Goal: Task Accomplishment & Management: Manage account settings

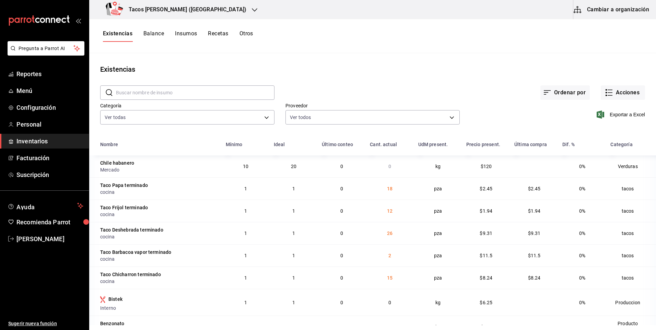
click at [217, 34] on button "Recetas" at bounding box center [218, 36] width 20 height 12
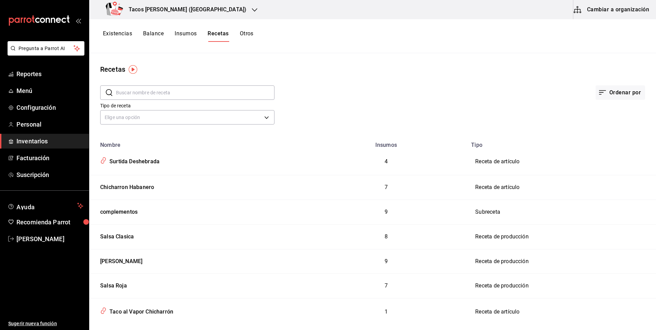
click at [128, 33] on button "Existencias" at bounding box center [117, 36] width 29 height 12
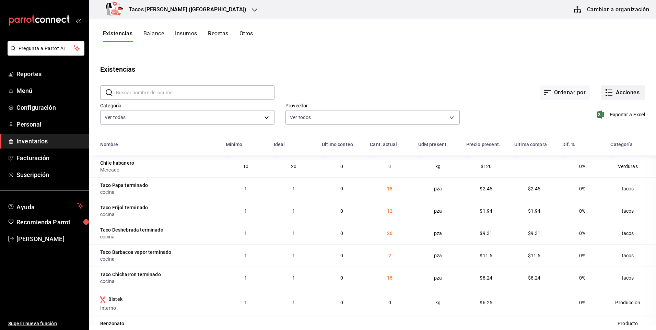
click at [621, 94] on button "Acciones" at bounding box center [623, 92] width 44 height 14
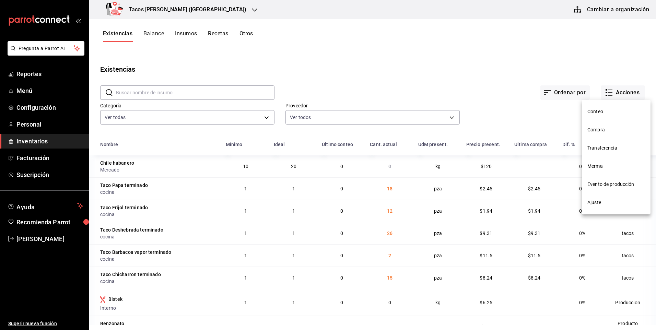
click at [602, 165] on span "Merma" at bounding box center [616, 166] width 58 height 7
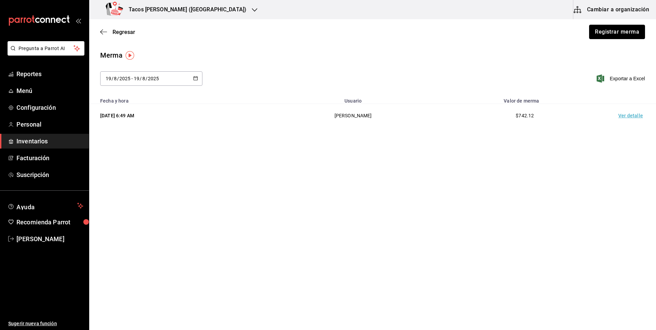
click at [601, 34] on button "Registrar merma" at bounding box center [617, 32] width 56 height 14
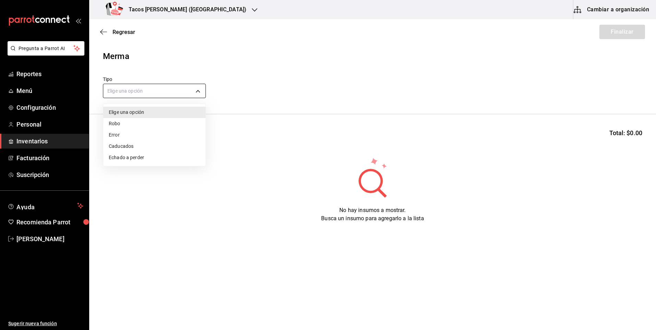
click at [151, 86] on body "Pregunta a Parrot AI Reportes Menú Configuración Personal Inventarios Facturaci…" at bounding box center [328, 145] width 656 height 291
click at [135, 158] on li "Echado a perder" at bounding box center [154, 157] width 102 height 11
type input "SPOILED"
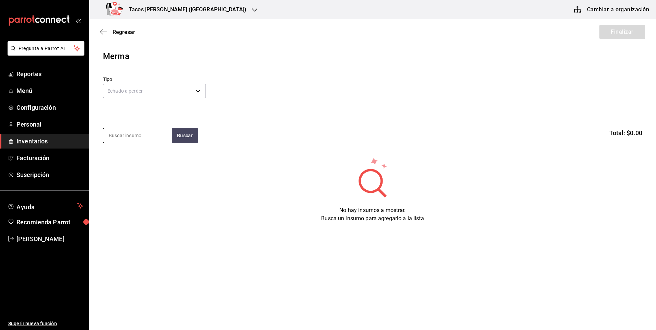
click at [137, 137] on input at bounding box center [137, 135] width 69 height 14
type input "des"
click at [180, 140] on button "Buscar" at bounding box center [185, 135] width 26 height 15
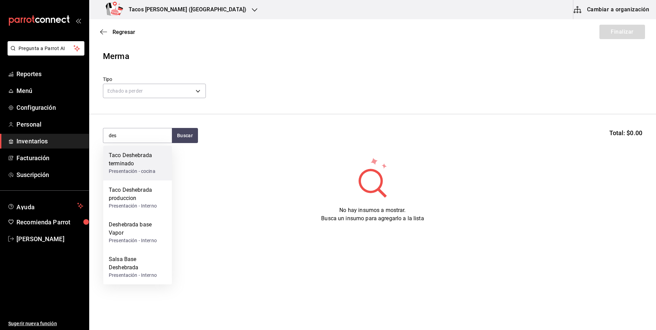
click at [139, 165] on div "Taco Deshebrada terminado" at bounding box center [138, 159] width 58 height 16
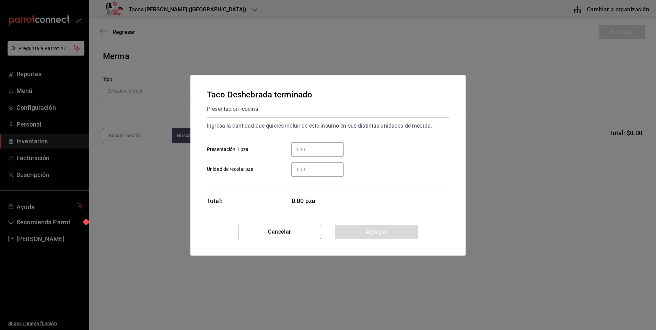
click at [302, 149] on input "​ Presentación 1 pza" at bounding box center [317, 149] width 52 height 8
type input "26"
click at [361, 232] on button "Agregar" at bounding box center [376, 232] width 83 height 14
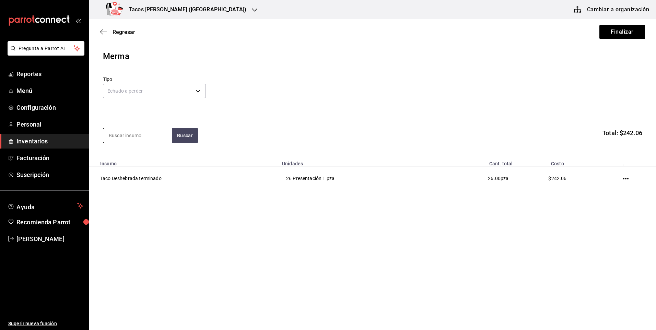
click at [142, 137] on input at bounding box center [137, 135] width 69 height 14
type input "pap"
click at [182, 133] on button "Buscar" at bounding box center [185, 135] width 26 height 15
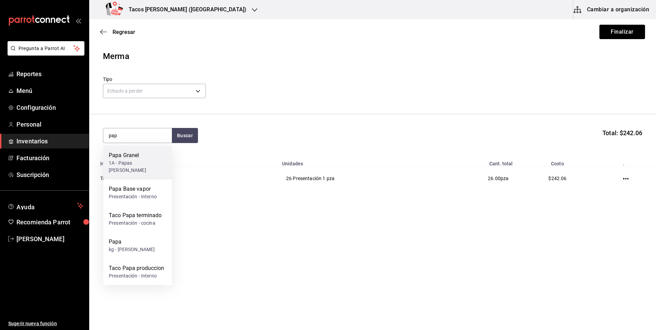
click at [142, 163] on div "1A - Papas Moreno" at bounding box center [138, 167] width 58 height 14
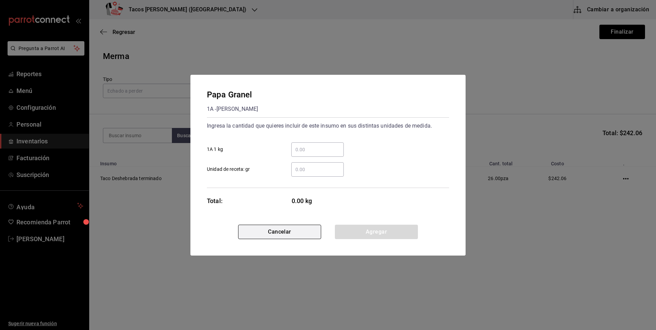
drag, startPoint x: 287, startPoint y: 230, endPoint x: 285, endPoint y: 227, distance: 3.9
click at [287, 229] on button "Cancelar" at bounding box center [279, 232] width 83 height 14
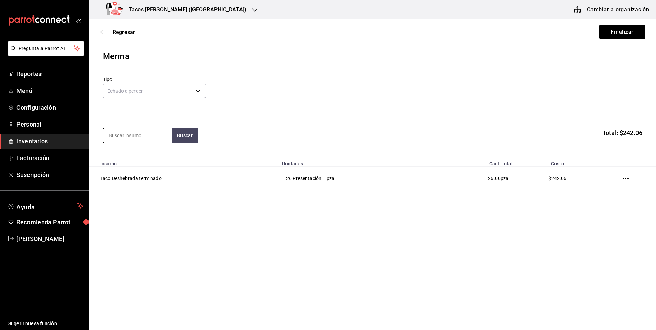
click at [145, 138] on input at bounding box center [137, 135] width 69 height 14
type input "pap"
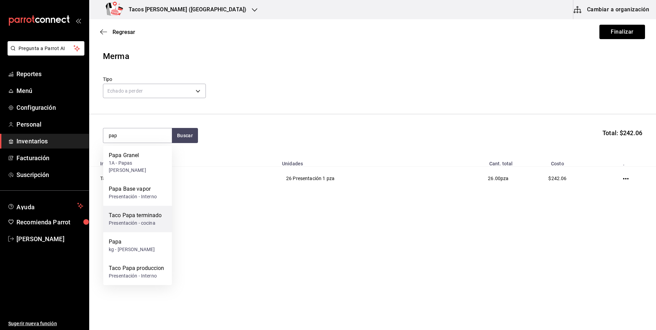
click at [149, 211] on div "Taco Papa terminado" at bounding box center [135, 215] width 53 height 8
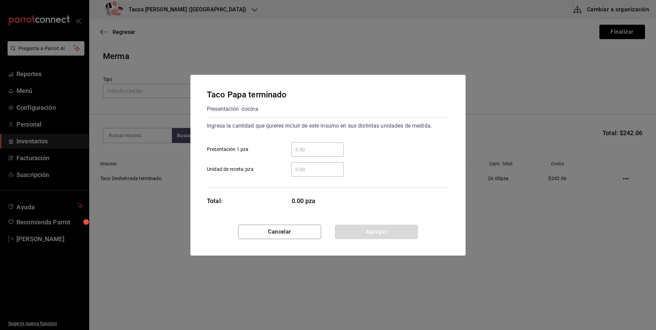
click at [306, 153] on input "​ Presentación 1 pza" at bounding box center [317, 149] width 52 height 8
type input "18"
drag, startPoint x: 342, startPoint y: 227, endPoint x: 339, endPoint y: 223, distance: 5.4
click at [341, 226] on button "Agregar" at bounding box center [376, 232] width 83 height 14
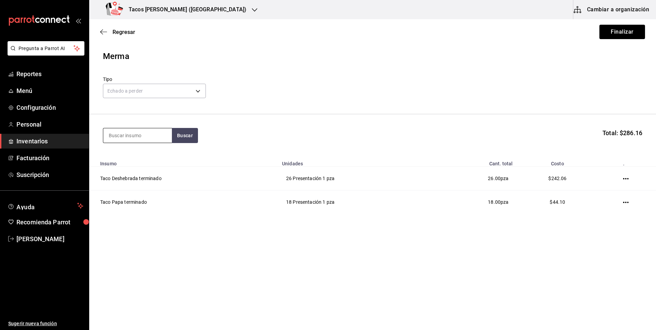
click at [136, 133] on input at bounding box center [137, 135] width 69 height 14
type input "frij"
click at [183, 133] on button "Buscar" at bounding box center [185, 135] width 26 height 15
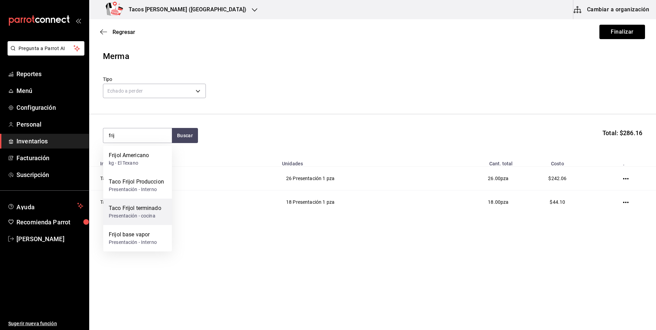
click at [150, 209] on div "Taco Frijol terminado" at bounding box center [135, 208] width 52 height 8
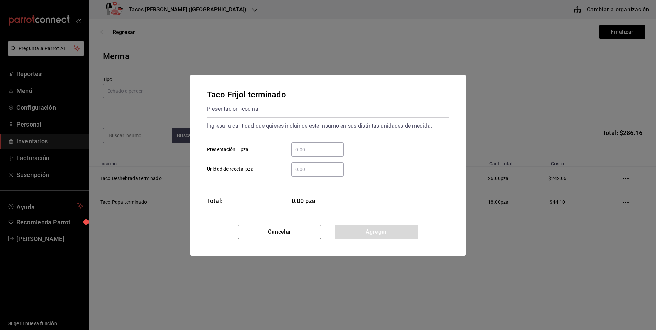
click at [302, 151] on input "​ Presentación 1 pza" at bounding box center [317, 149] width 52 height 8
type input "12"
click at [357, 235] on button "Agregar" at bounding box center [376, 232] width 83 height 14
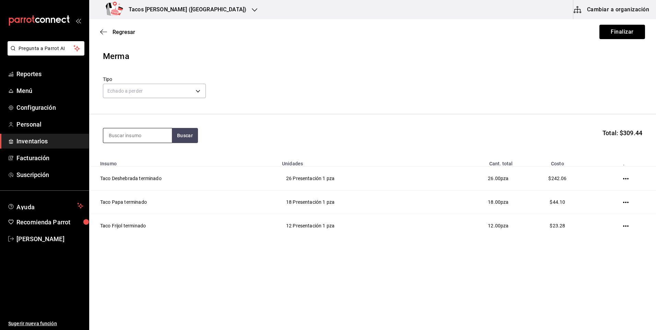
click at [138, 134] on input at bounding box center [137, 135] width 69 height 14
type input "chi"
click at [176, 132] on button "Buscar" at bounding box center [185, 135] width 26 height 15
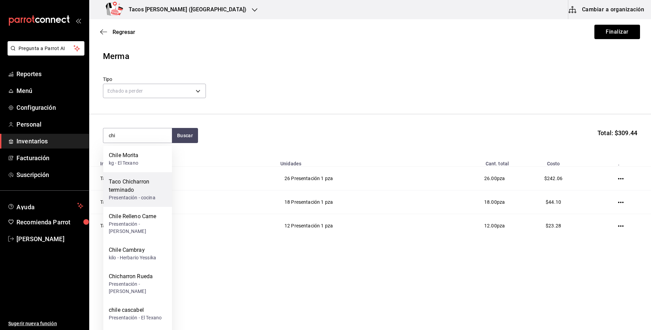
click at [138, 191] on div "Taco Chicharron terminado" at bounding box center [138, 186] width 58 height 16
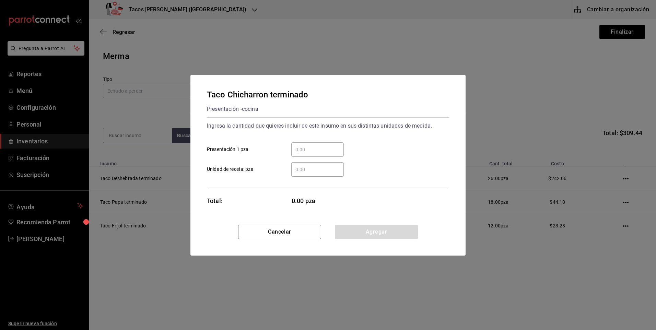
click at [303, 152] on input "​ Presentación 1 pza" at bounding box center [317, 149] width 52 height 8
type input "15"
click at [365, 229] on button "Agregar" at bounding box center [376, 232] width 83 height 14
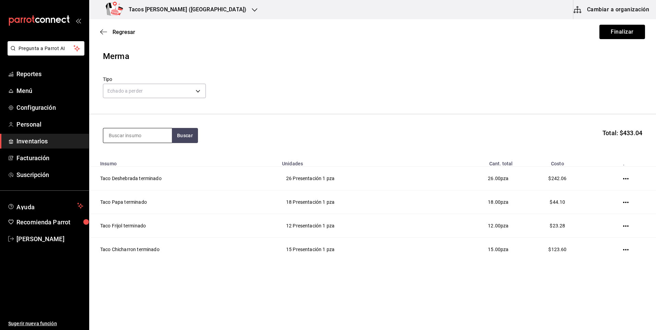
click at [141, 135] on input at bounding box center [137, 135] width 69 height 14
type input "barb"
click at [179, 136] on button "Buscar" at bounding box center [185, 135] width 26 height 15
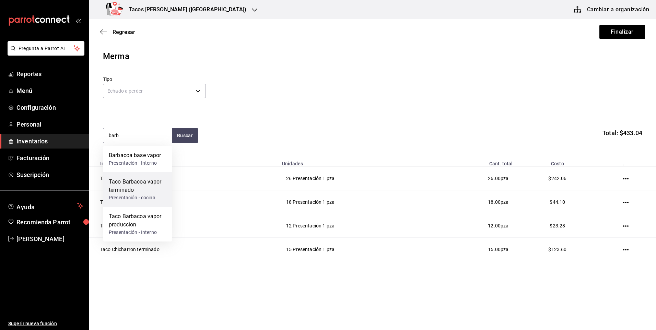
click at [148, 190] on div "Taco Barbacoa vapor terminado" at bounding box center [138, 186] width 58 height 16
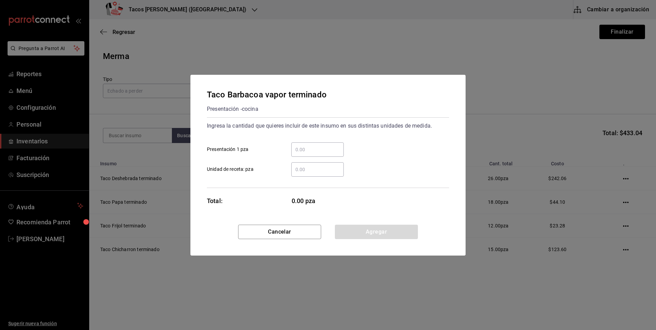
click at [329, 154] on div "​" at bounding box center [317, 149] width 52 height 14
click at [329, 154] on input "​ Presentación 1 pza" at bounding box center [317, 149] width 52 height 8
type input "2"
click at [375, 245] on div "Cancelar Agregar" at bounding box center [327, 240] width 275 height 31
click at [376, 235] on button "Agregar" at bounding box center [376, 232] width 83 height 14
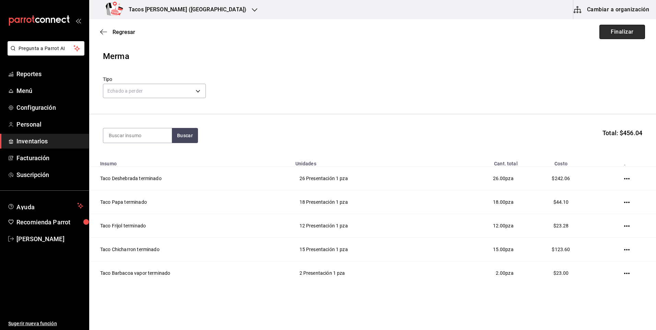
click at [613, 31] on button "Finalizar" at bounding box center [622, 32] width 46 height 14
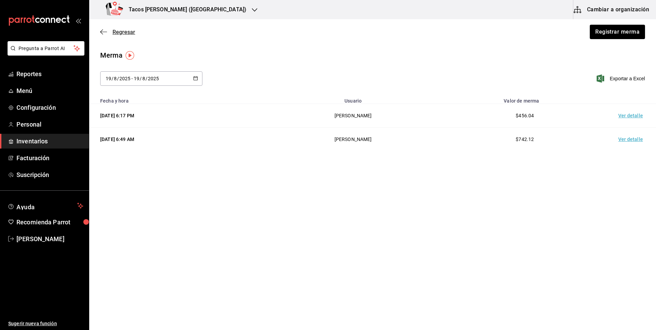
click at [105, 32] on icon "button" at bounding box center [103, 32] width 7 height 6
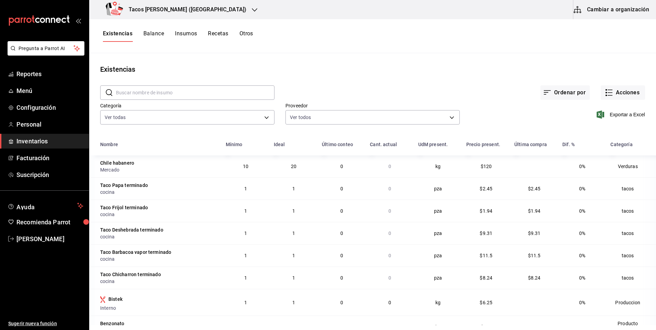
click at [199, 9] on h3 "Tacos don Pedro (Cordillera)" at bounding box center [184, 9] width 123 height 8
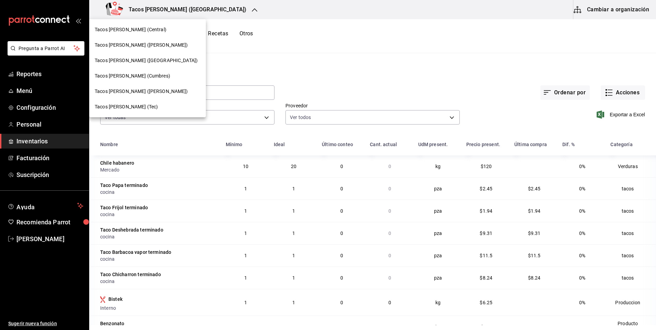
click at [159, 44] on div "Tacos [PERSON_NAME] ([PERSON_NAME])" at bounding box center [148, 45] width 106 height 7
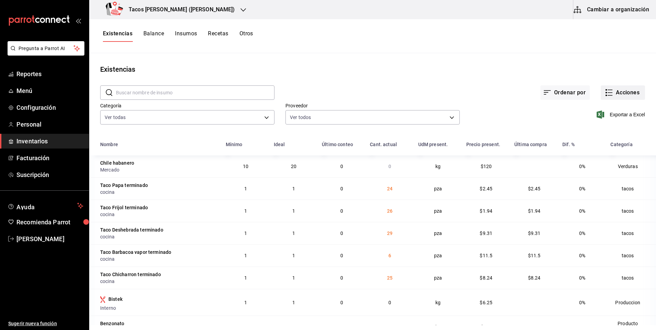
click at [626, 94] on button "Acciones" at bounding box center [623, 92] width 44 height 14
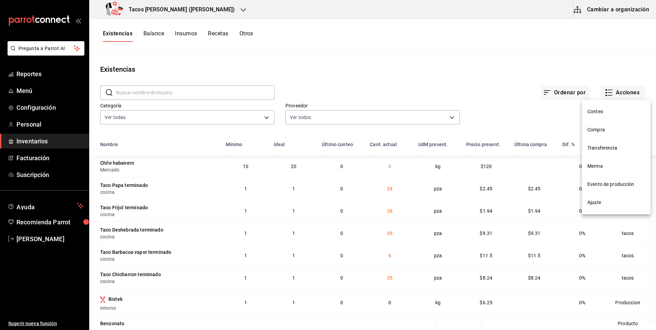
drag, startPoint x: 601, startPoint y: 168, endPoint x: 478, endPoint y: 135, distance: 127.7
click at [602, 168] on span "Merma" at bounding box center [616, 166] width 58 height 7
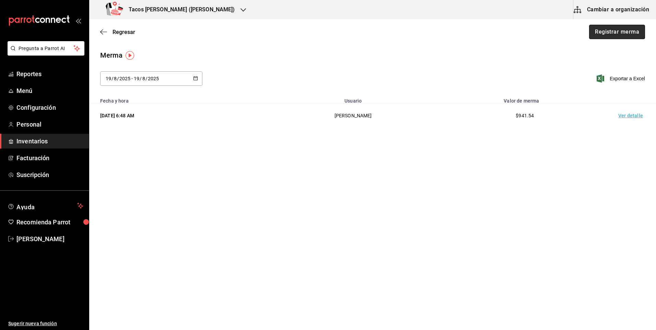
click at [609, 33] on button "Registrar merma" at bounding box center [617, 32] width 56 height 14
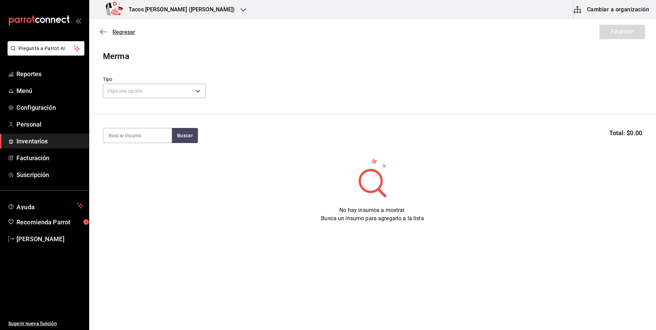
click at [101, 32] on icon "button" at bounding box center [101, 32] width 3 height 5
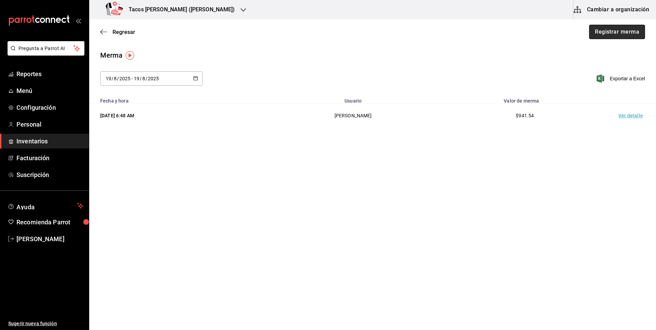
click at [606, 35] on button "Registrar merma" at bounding box center [617, 32] width 56 height 14
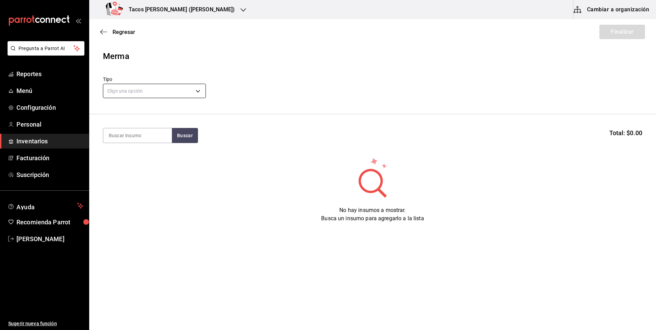
click at [157, 92] on body "Pregunta a Parrot AI Reportes Menú Configuración Personal Inventarios Facturaci…" at bounding box center [328, 145] width 656 height 291
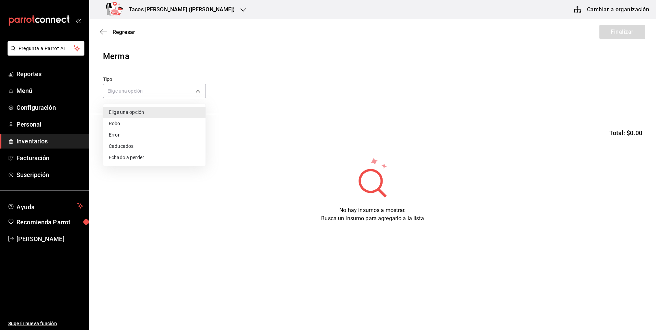
click at [134, 158] on li "Echado a perder" at bounding box center [154, 157] width 102 height 11
type input "SPOILED"
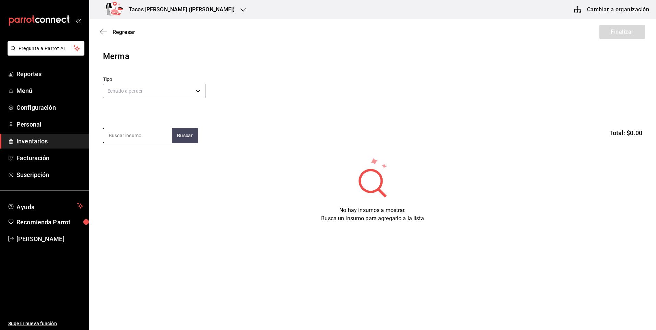
click at [144, 141] on input at bounding box center [137, 135] width 69 height 14
type input "desh"
click at [176, 135] on button "Buscar" at bounding box center [185, 135] width 26 height 15
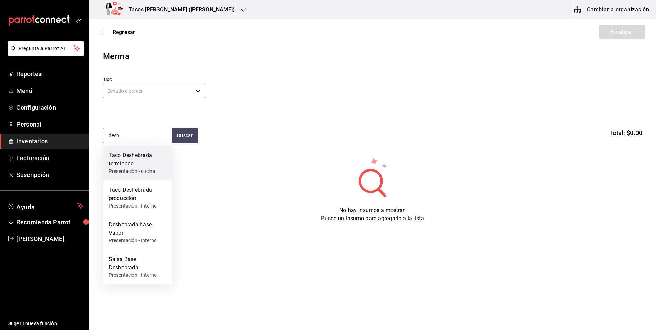
click at [155, 163] on div "Taco Deshebrada terminado" at bounding box center [138, 159] width 58 height 16
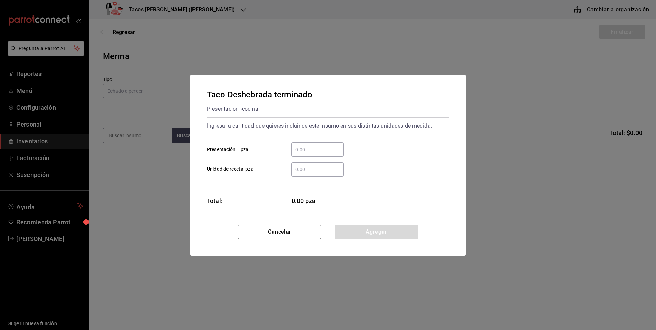
click at [295, 147] on input "​ Presentación 1 pza" at bounding box center [317, 149] width 52 height 8
type input "29"
click at [347, 227] on button "Agregar" at bounding box center [376, 232] width 83 height 14
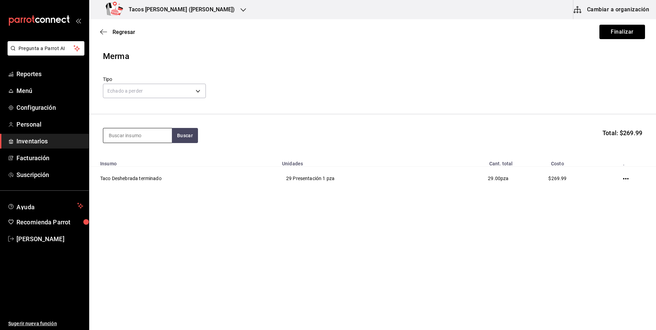
click at [143, 139] on input at bounding box center [137, 135] width 69 height 14
type input "pap"
click at [177, 133] on button "Buscar" at bounding box center [185, 135] width 26 height 15
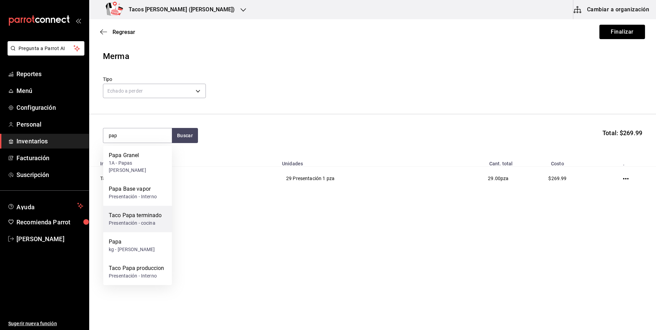
click at [145, 211] on div "Taco Papa terminado" at bounding box center [135, 215] width 53 height 8
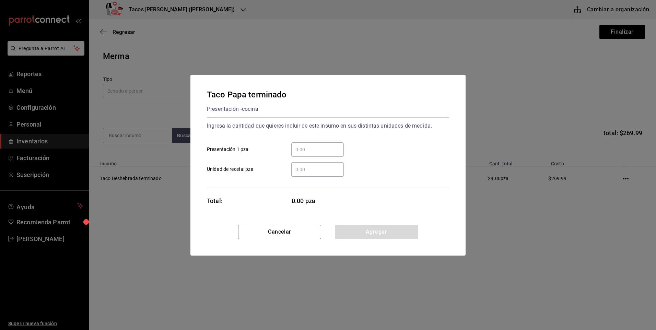
click at [302, 152] on input "​ Presentación 1 pza" at bounding box center [317, 149] width 52 height 8
type input "24"
drag, startPoint x: 351, startPoint y: 231, endPoint x: 329, endPoint y: 216, distance: 26.4
click at [350, 229] on button "Agregar" at bounding box center [376, 232] width 83 height 14
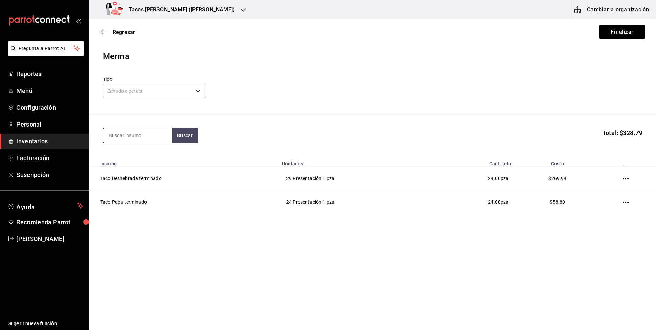
click at [150, 137] on input at bounding box center [137, 135] width 69 height 14
type input "frij"
click at [185, 139] on button "Buscar" at bounding box center [185, 135] width 26 height 15
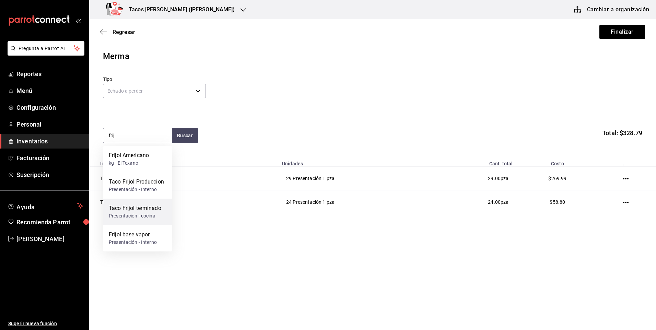
click at [156, 207] on div "Taco Frijol terminado" at bounding box center [135, 208] width 52 height 8
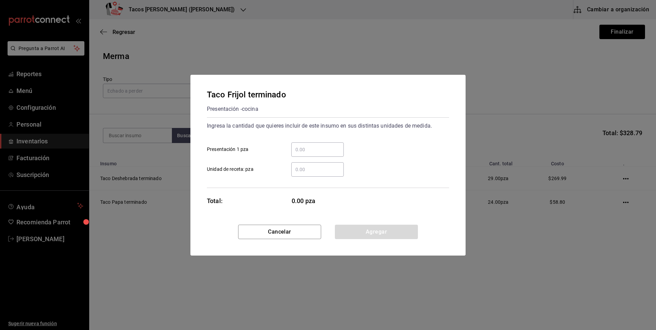
click at [328, 150] on input "​ Presentación 1 pza" at bounding box center [317, 149] width 52 height 8
type input "26"
click at [350, 230] on button "Agregar" at bounding box center [376, 232] width 83 height 14
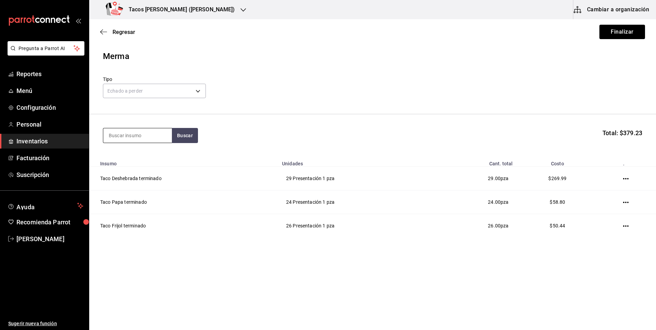
click at [140, 138] on input at bounding box center [137, 135] width 69 height 14
type input "chi"
click at [185, 134] on button "Buscar" at bounding box center [185, 135] width 26 height 15
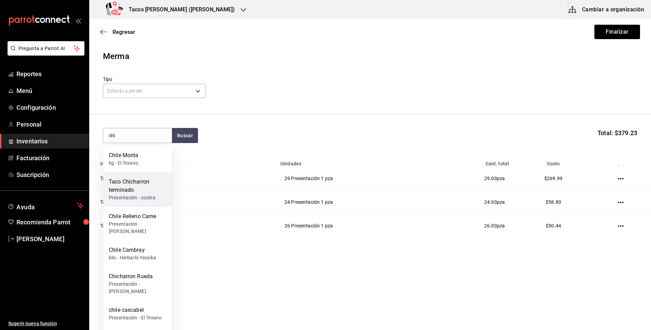
click at [146, 185] on div "Taco Chicharron terminado" at bounding box center [138, 186] width 58 height 16
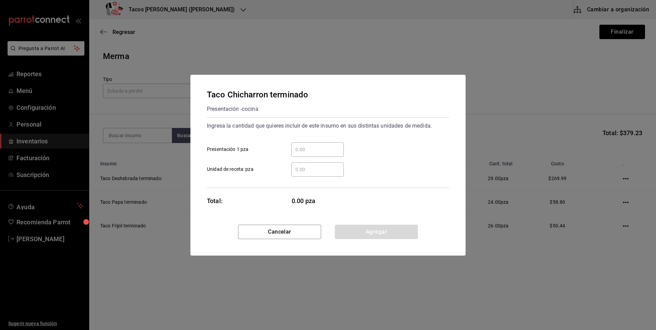
click at [308, 147] on input "​ Presentación 1 pza" at bounding box center [317, 149] width 52 height 8
type input "25"
click at [369, 229] on button "Agregar" at bounding box center [376, 232] width 83 height 14
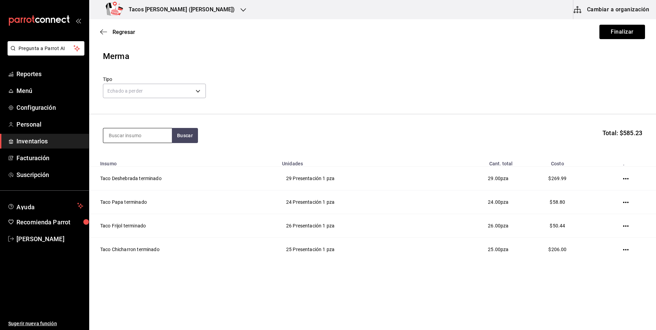
click at [143, 137] on input at bounding box center [137, 135] width 69 height 14
type input "barb"
click at [182, 136] on button "Buscar" at bounding box center [185, 135] width 26 height 15
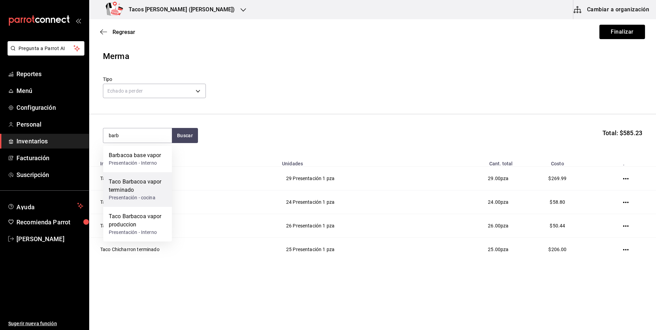
click at [146, 185] on div "Taco Barbacoa vapor terminado" at bounding box center [138, 186] width 58 height 16
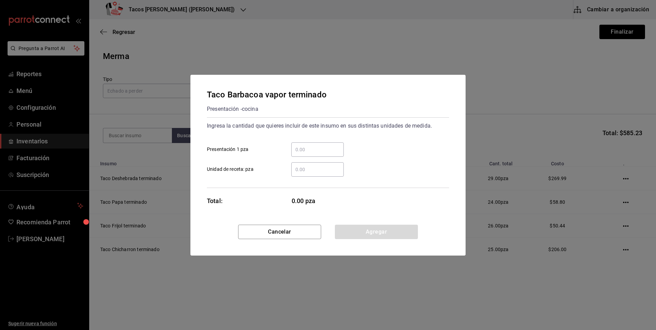
click at [308, 151] on input "​ Presentación 1 pza" at bounding box center [317, 149] width 52 height 8
type input "6"
click at [346, 229] on button "Agregar" at bounding box center [376, 232] width 83 height 14
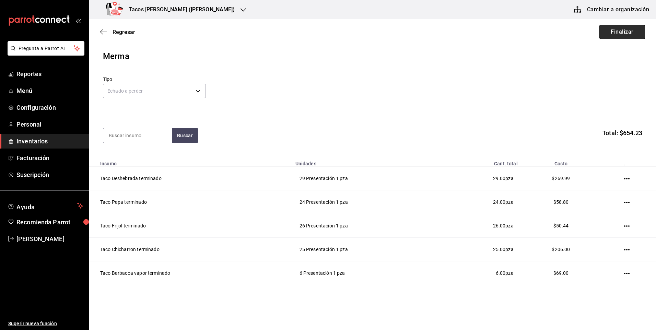
click at [615, 36] on button "Finalizar" at bounding box center [622, 32] width 46 height 14
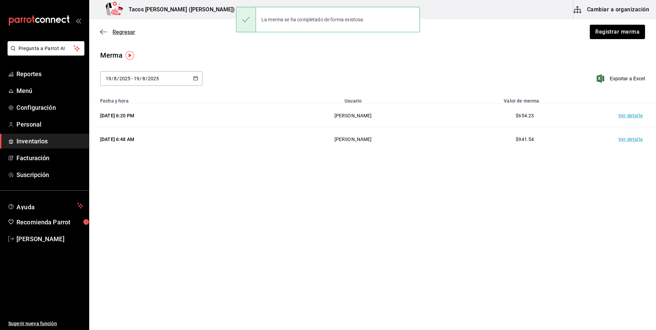
click at [104, 32] on icon "button" at bounding box center [103, 32] width 7 height 0
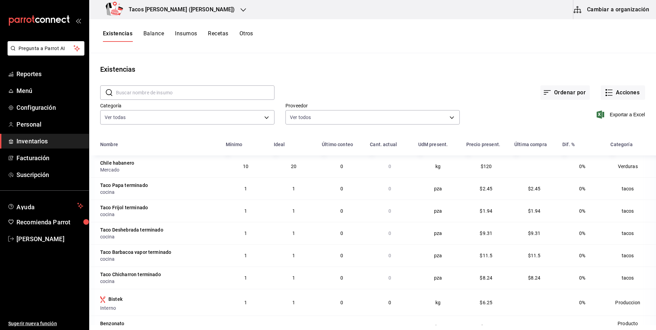
click at [190, 11] on h3 "Tacos [PERSON_NAME] ([PERSON_NAME])" at bounding box center [179, 9] width 112 height 8
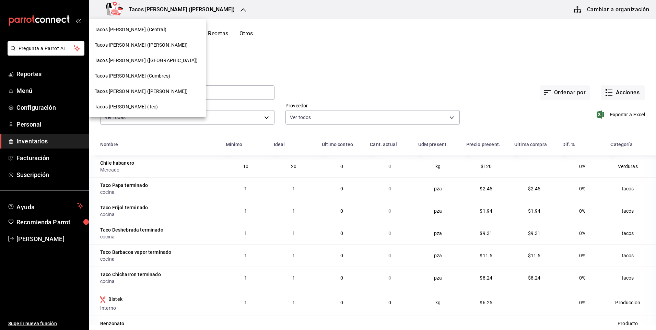
click at [161, 30] on div "Tacos Don Pedro (Central)" at bounding box center [148, 29] width 106 height 7
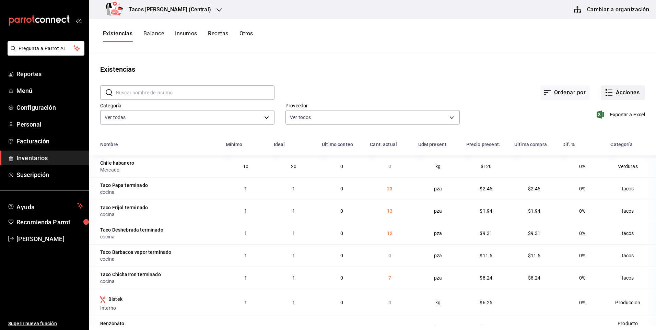
click at [616, 93] on button "Acciones" at bounding box center [623, 92] width 44 height 14
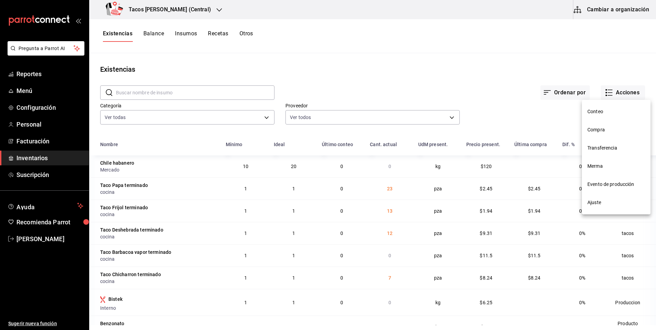
click at [597, 169] on span "Merma" at bounding box center [616, 166] width 58 height 7
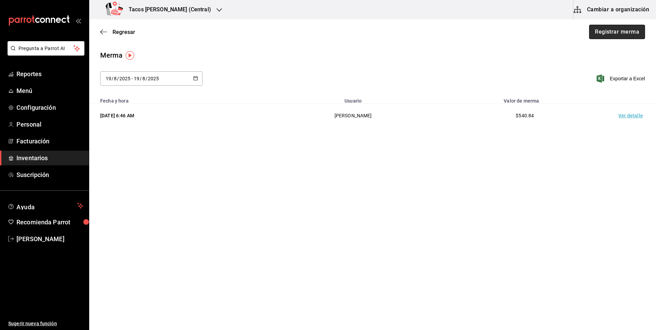
click at [621, 34] on button "Registrar merma" at bounding box center [617, 32] width 56 height 14
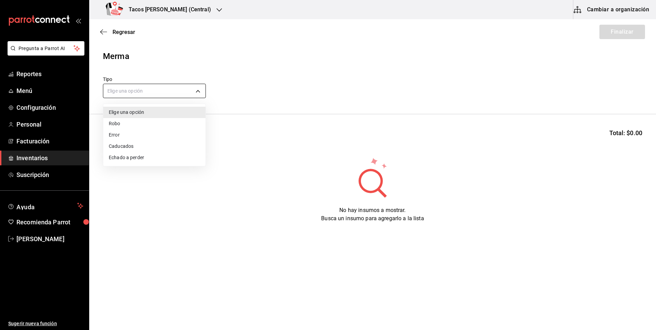
click at [159, 90] on body "Pregunta a Parrot AI Reportes Menú Configuración Personal Facturación Inventari…" at bounding box center [328, 145] width 656 height 291
click at [133, 156] on li "Echado a perder" at bounding box center [154, 157] width 102 height 11
type input "SPOILED"
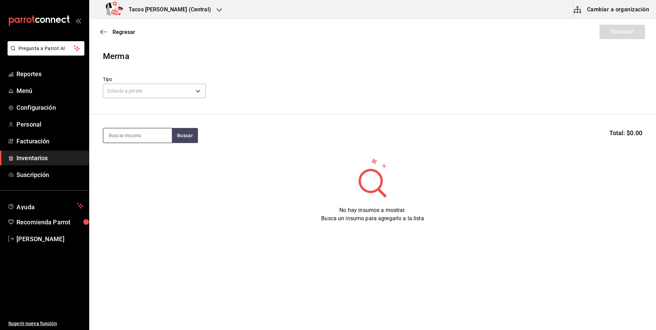
click at [140, 139] on input at bounding box center [137, 135] width 69 height 14
type input "des"
click at [179, 136] on button "Buscar" at bounding box center [185, 135] width 26 height 15
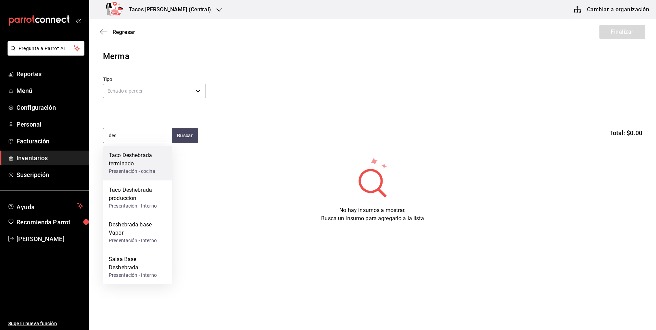
click at [153, 160] on div "Taco Deshebrada terminado" at bounding box center [138, 159] width 58 height 16
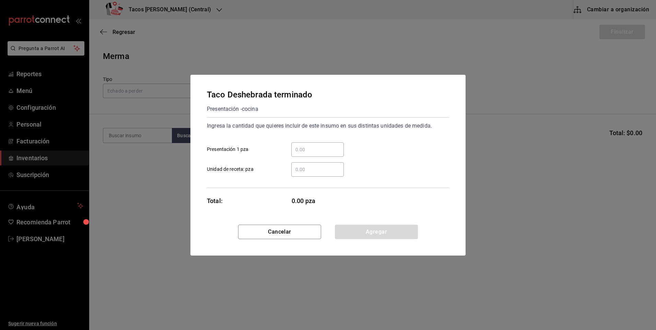
click at [316, 152] on input "​ Presentación 1 pza" at bounding box center [317, 149] width 52 height 8
type input "12"
click at [364, 235] on button "Agregar" at bounding box center [376, 232] width 83 height 14
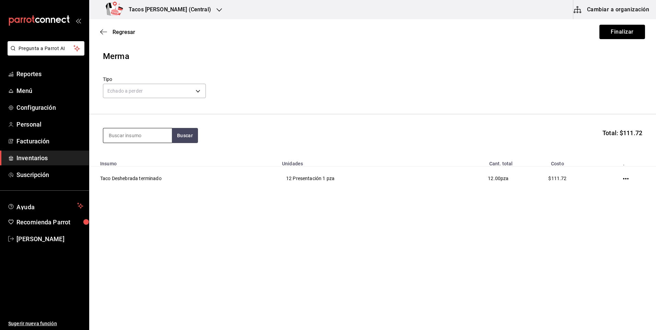
click at [143, 141] on input at bounding box center [137, 135] width 69 height 14
type input "pap"
click at [182, 135] on button "Buscar" at bounding box center [185, 135] width 26 height 15
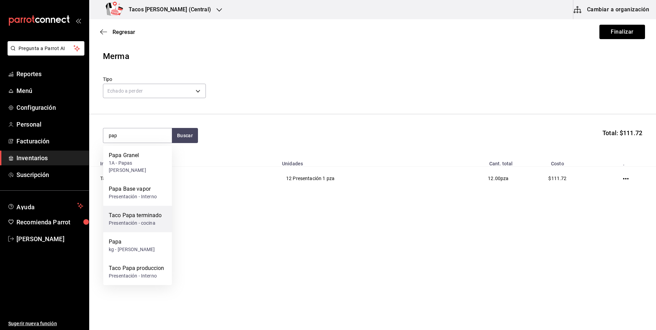
click at [150, 211] on div "Taco Papa terminado" at bounding box center [135, 215] width 53 height 8
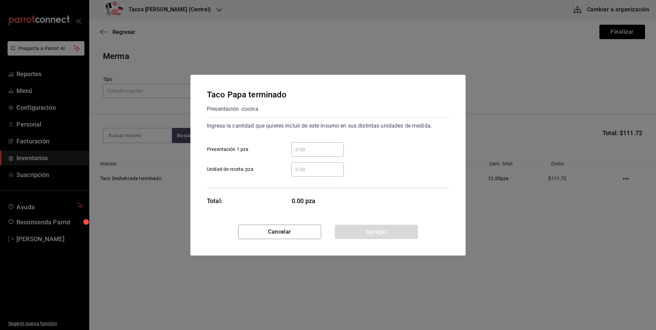
click at [300, 153] on input "​ Presentación 1 pza" at bounding box center [317, 149] width 52 height 8
type input "23"
click at [354, 230] on button "Agregar" at bounding box center [376, 232] width 83 height 14
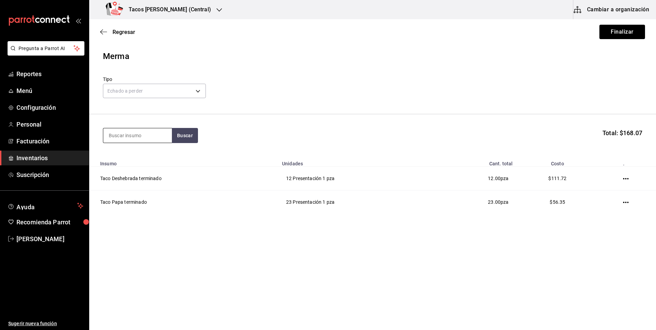
click at [144, 135] on input at bounding box center [137, 135] width 69 height 14
type input "frij"
click at [182, 135] on button "Buscar" at bounding box center [185, 135] width 26 height 15
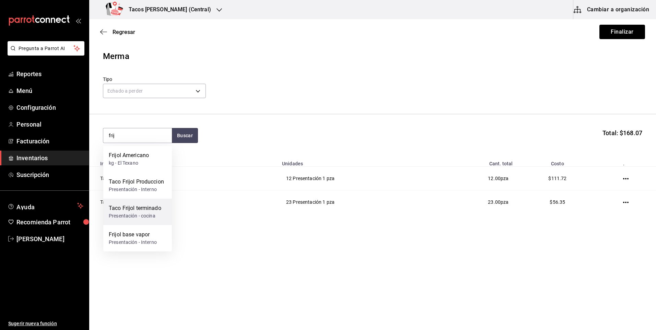
click at [152, 207] on div "Taco Frijol terminado" at bounding box center [135, 208] width 52 height 8
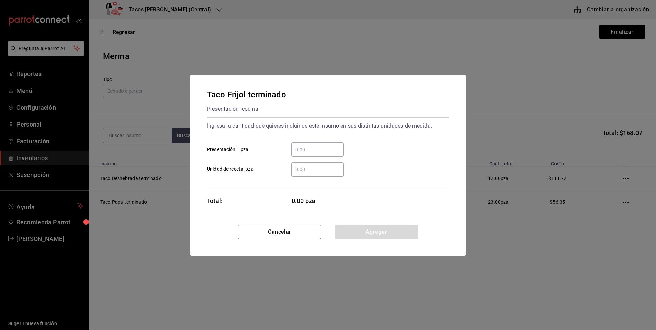
click at [314, 151] on input "​ Presentación 1 pza" at bounding box center [317, 149] width 52 height 8
type input "13"
click at [353, 227] on button "Agregar" at bounding box center [376, 232] width 83 height 14
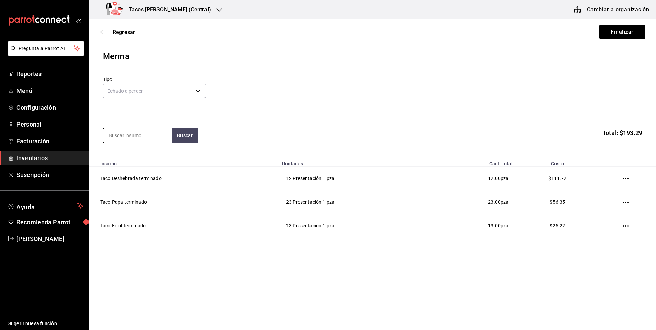
click at [134, 141] on input at bounding box center [137, 135] width 69 height 14
type input "chi"
click at [183, 135] on button "Buscar" at bounding box center [185, 135] width 26 height 15
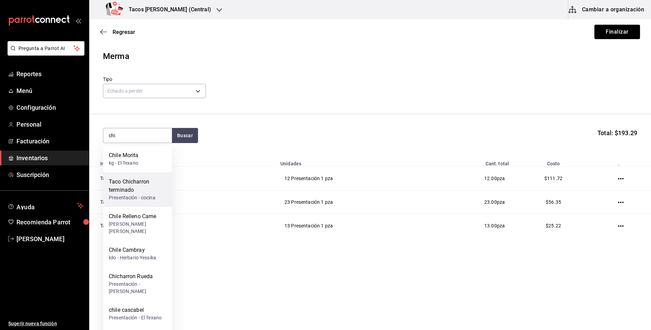
click at [145, 188] on div "Taco Chicharron terminado" at bounding box center [138, 186] width 58 height 16
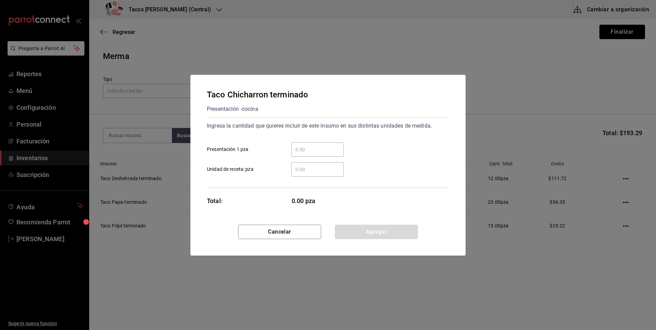
click at [311, 151] on input "​ Presentación 1 pza" at bounding box center [317, 149] width 52 height 8
type input "7"
click at [362, 233] on button "Agregar" at bounding box center [376, 232] width 83 height 14
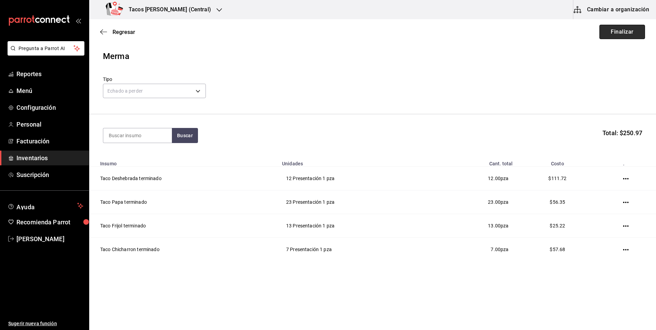
click at [605, 33] on button "Finalizar" at bounding box center [622, 32] width 46 height 14
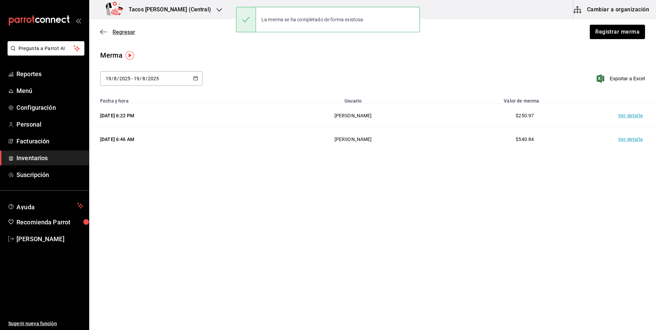
click at [102, 33] on icon "button" at bounding box center [103, 32] width 7 height 6
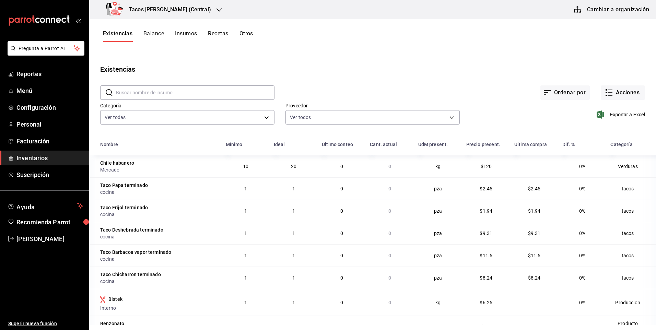
click at [186, 10] on h3 "Tacos Don Pedro (Central)" at bounding box center [167, 9] width 88 height 8
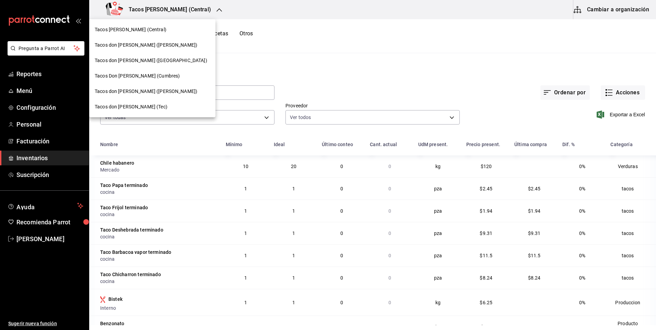
click at [148, 104] on div "Tacos don Pedro (Tec)" at bounding box center [152, 106] width 115 height 7
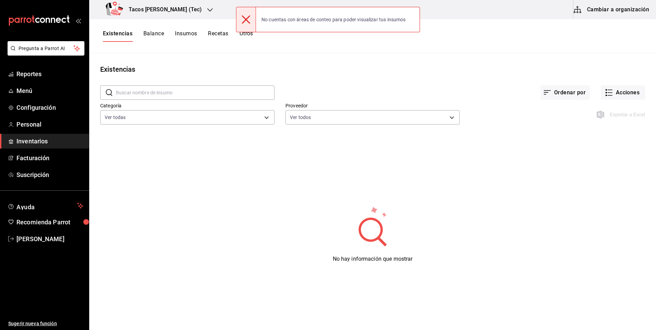
click at [186, 6] on div "Tacos [PERSON_NAME] (Tec)" at bounding box center [155, 9] width 121 height 19
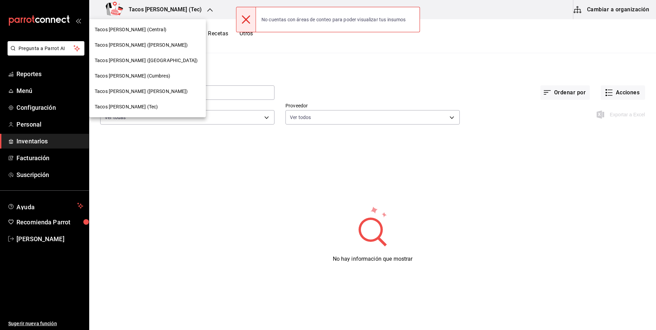
click at [150, 48] on span "Tacos [PERSON_NAME] ([PERSON_NAME])" at bounding box center [141, 45] width 93 height 7
